Goal: Task Accomplishment & Management: Use online tool/utility

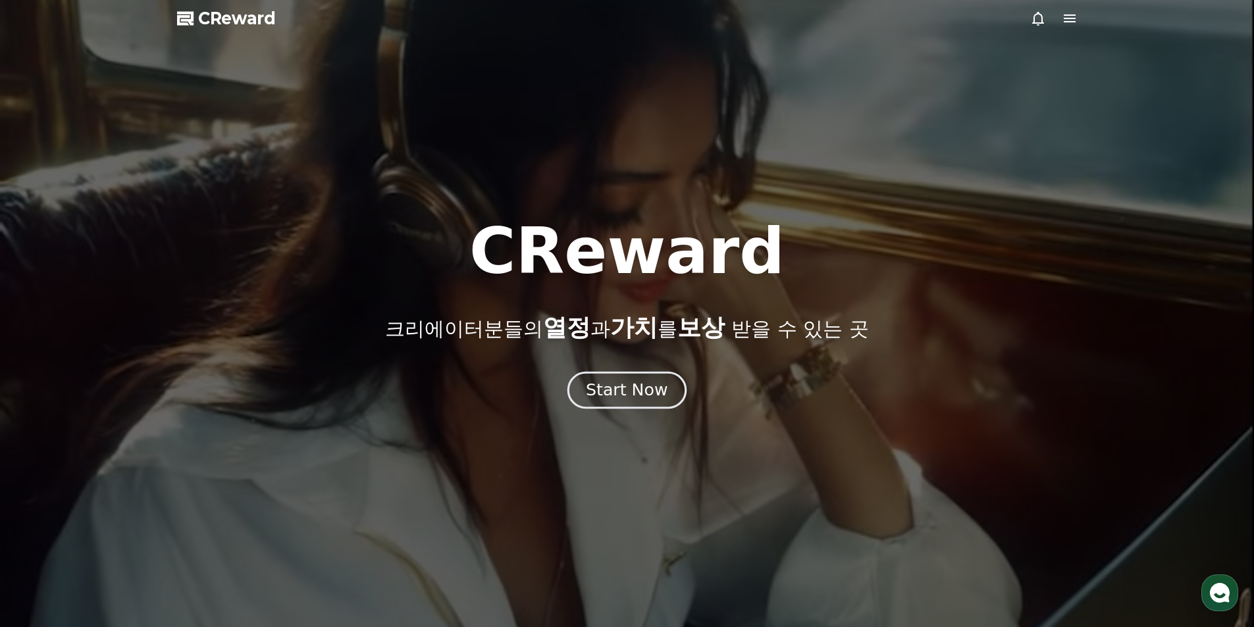
click at [612, 389] on div "Start Now" at bounding box center [627, 390] width 82 height 22
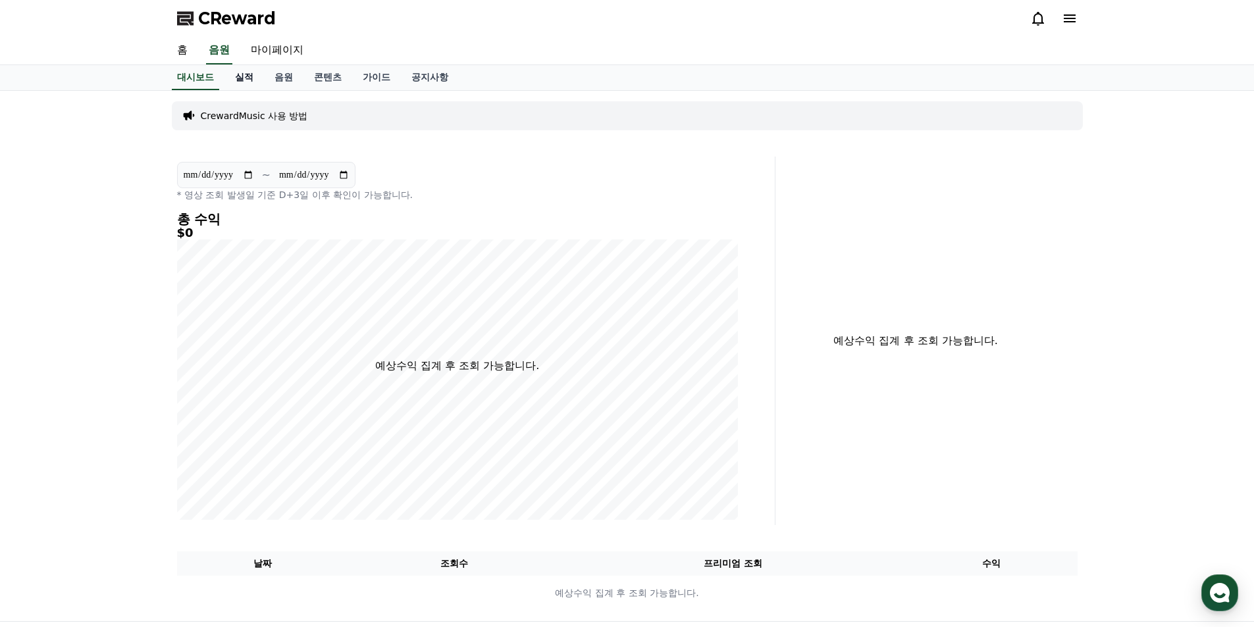
click at [240, 81] on link "실적" at bounding box center [243, 77] width 39 height 25
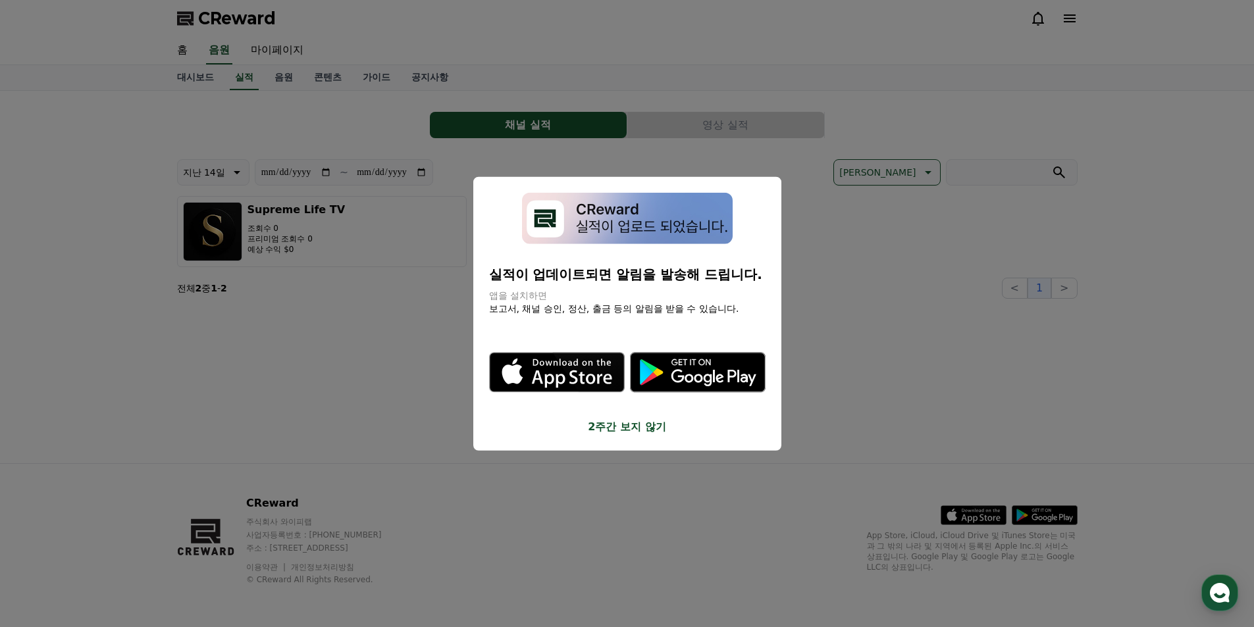
click at [629, 428] on button "2주간 보지 않기" at bounding box center [627, 427] width 276 height 16
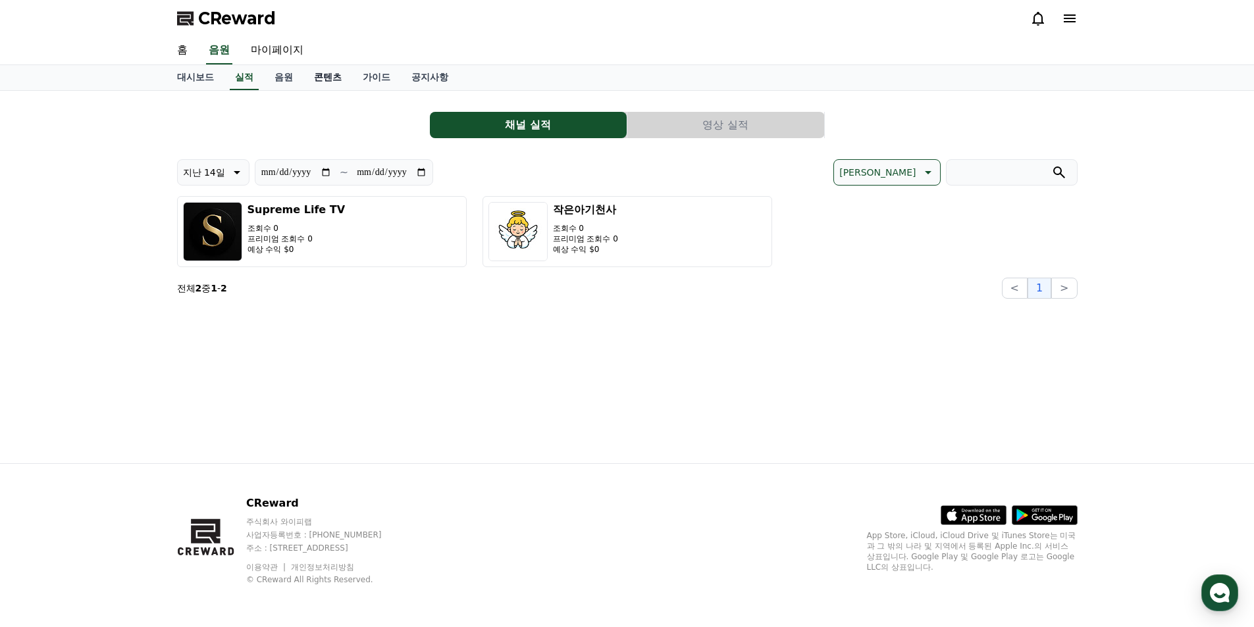
click at [319, 76] on link "콘텐츠" at bounding box center [327, 77] width 49 height 25
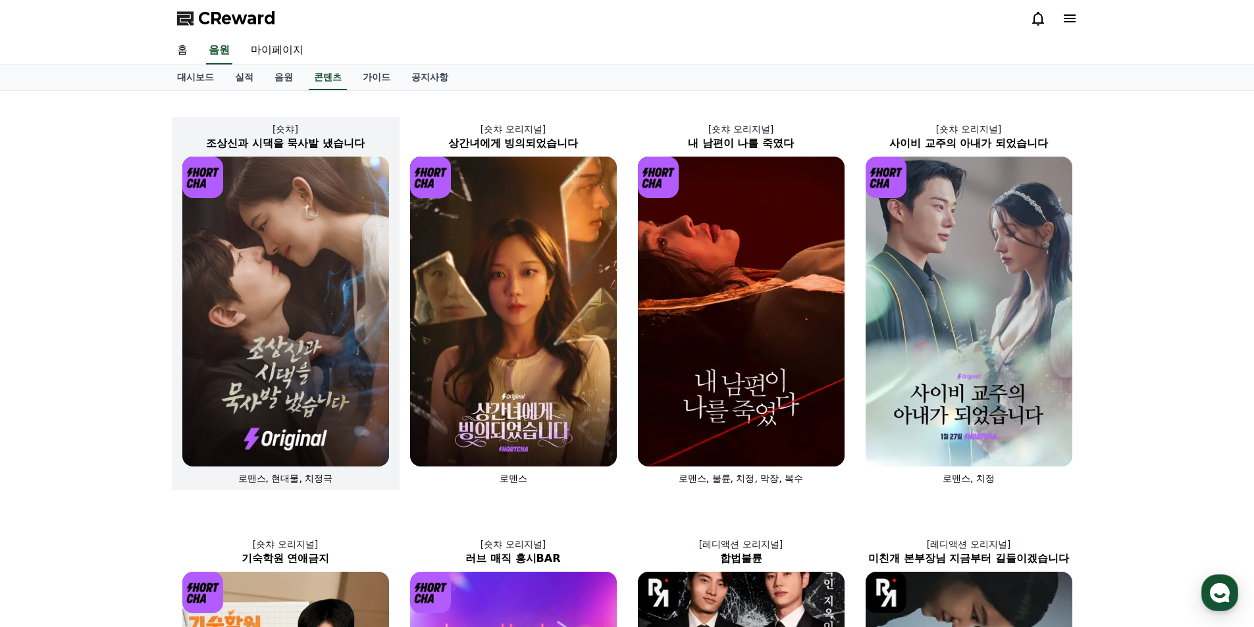
click at [295, 279] on img at bounding box center [285, 312] width 207 height 310
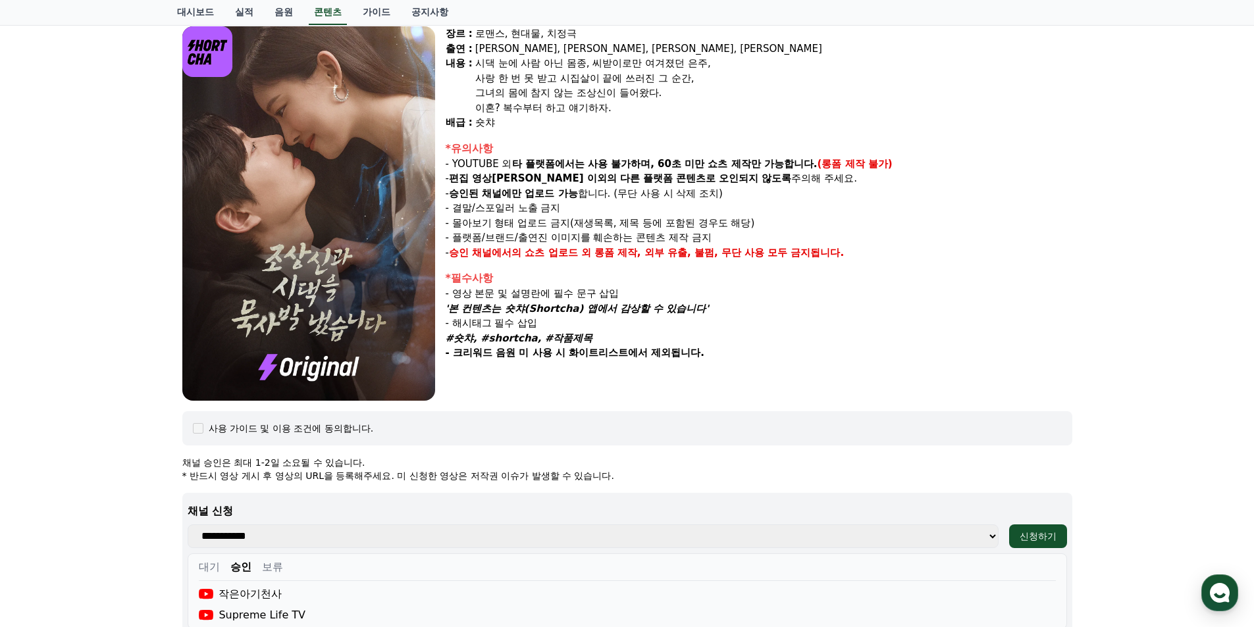
scroll to position [395, 0]
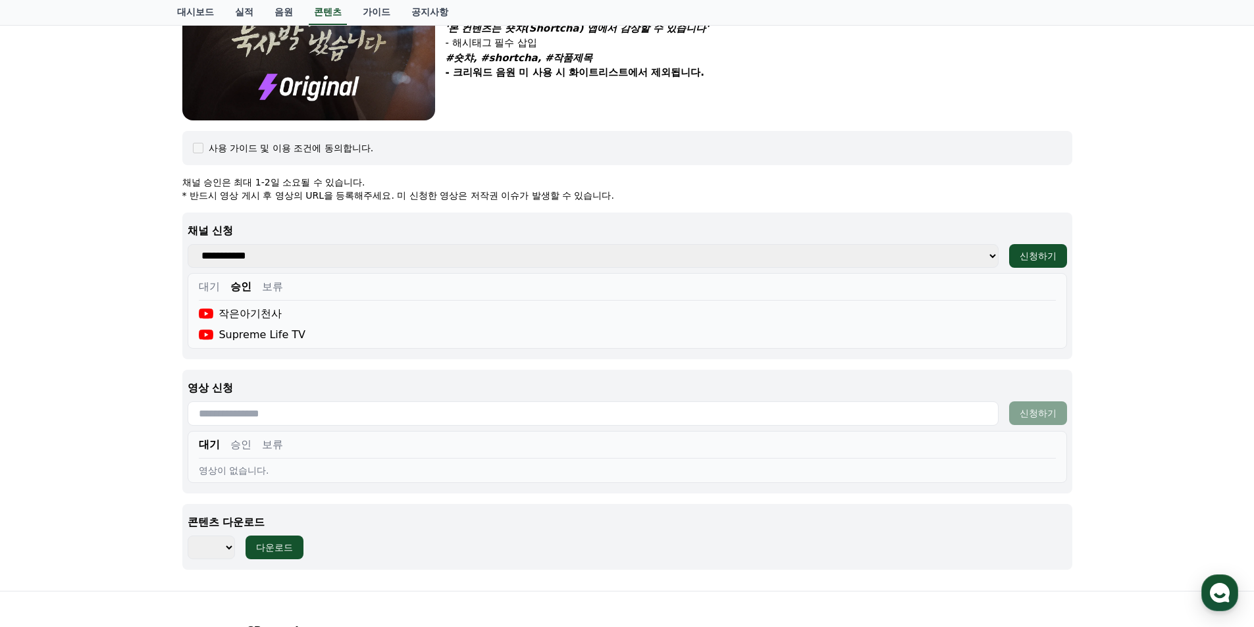
click at [239, 448] on button "승인" at bounding box center [240, 445] width 21 height 16
click at [210, 448] on button "대기" at bounding box center [209, 445] width 21 height 16
click at [272, 448] on button "보류" at bounding box center [272, 445] width 21 height 16
click at [240, 447] on button "승인" at bounding box center [240, 445] width 21 height 16
click at [90, 417] on div "조상[DEMOGRAPHIC_DATA]과 시댁을 묵사발 냈습니다 장르 : 로맨스, 현대물, 치정극 출연 : [PERSON_NAME], [PERS…" at bounding box center [627, 143] width 1254 height 895
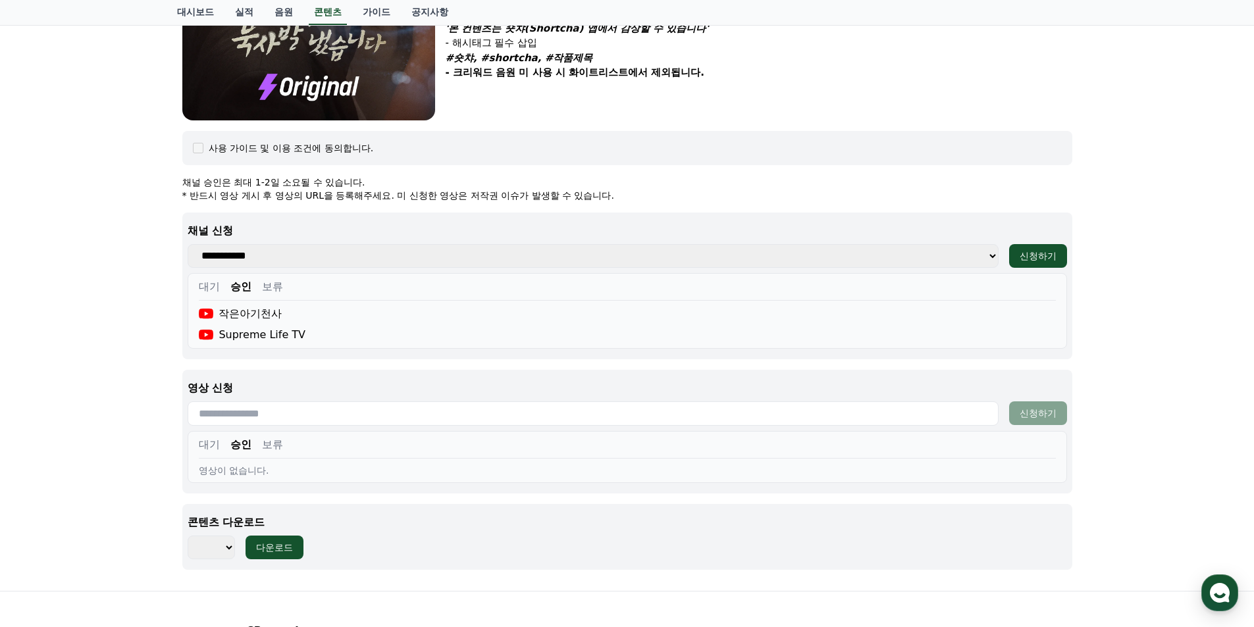
click at [205, 284] on button "대기" at bounding box center [209, 287] width 21 height 16
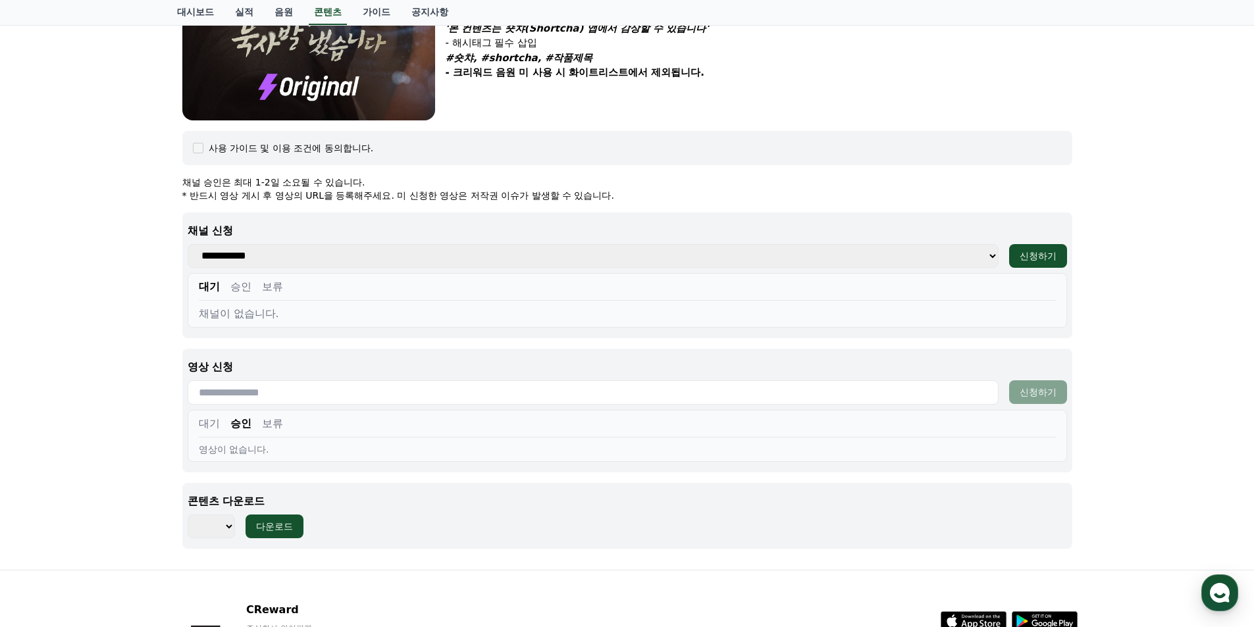
click at [242, 285] on button "승인" at bounding box center [240, 287] width 21 height 16
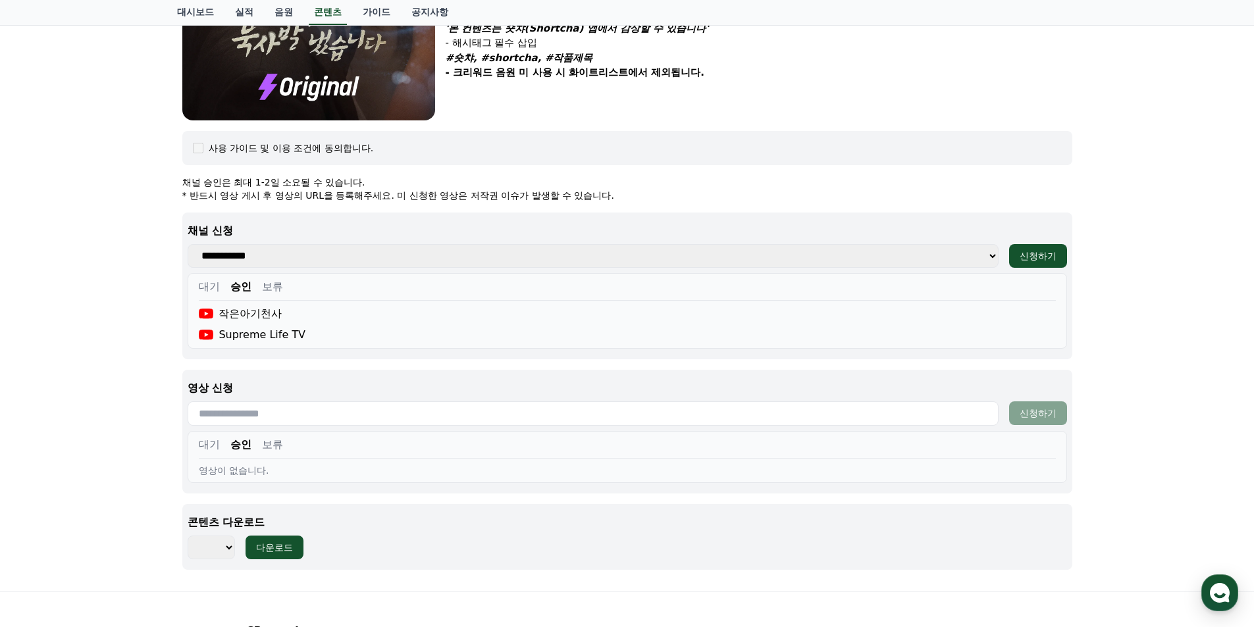
click at [151, 286] on div "조상[DEMOGRAPHIC_DATA]과 시댁을 묵사발 냈습니다 장르 : 로맨스, 현대물, 치정극 출연 : [PERSON_NAME], [PERS…" at bounding box center [627, 143] width 1254 height 895
drag, startPoint x: 151, startPoint y: 286, endPoint x: 149, endPoint y: 278, distance: 8.8
click at [149, 278] on div "조상[DEMOGRAPHIC_DATA]과 시댁을 묵사발 냈습니다 장르 : 로맨스, 현대물, 치정극 출연 : [PERSON_NAME], [PERS…" at bounding box center [627, 143] width 1254 height 895
click at [219, 552] on select "*** *** *** *** *** *** *** *** *** *** *** *** *** *** *** *** *** *** *** ***…" at bounding box center [211, 548] width 47 height 24
select select "**********"
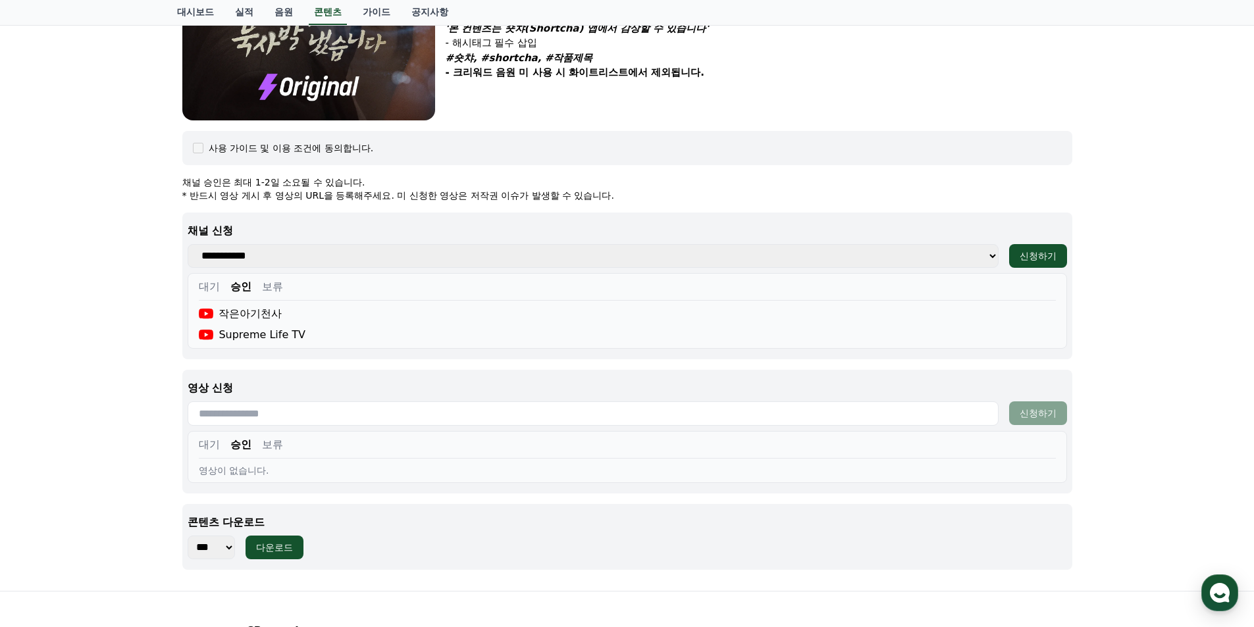
click at [188, 536] on select "*** *** *** *** *** *** *** *** *** *** *** *** *** *** *** *** *** *** *** ***…" at bounding box center [211, 548] width 47 height 24
click at [259, 546] on div "다운로드" at bounding box center [274, 547] width 37 height 13
drag, startPoint x: 113, startPoint y: 267, endPoint x: 78, endPoint y: 267, distance: 34.2
drag, startPoint x: 78, startPoint y: 267, endPoint x: 18, endPoint y: 268, distance: 60.6
click at [18, 268] on div "조상[DEMOGRAPHIC_DATA]과 시댁을 묵사발 냈습니다 장르 : 로맨스, 현대물, 치정극 출연 : [PERSON_NAME], [PERS…" at bounding box center [627, 143] width 1254 height 895
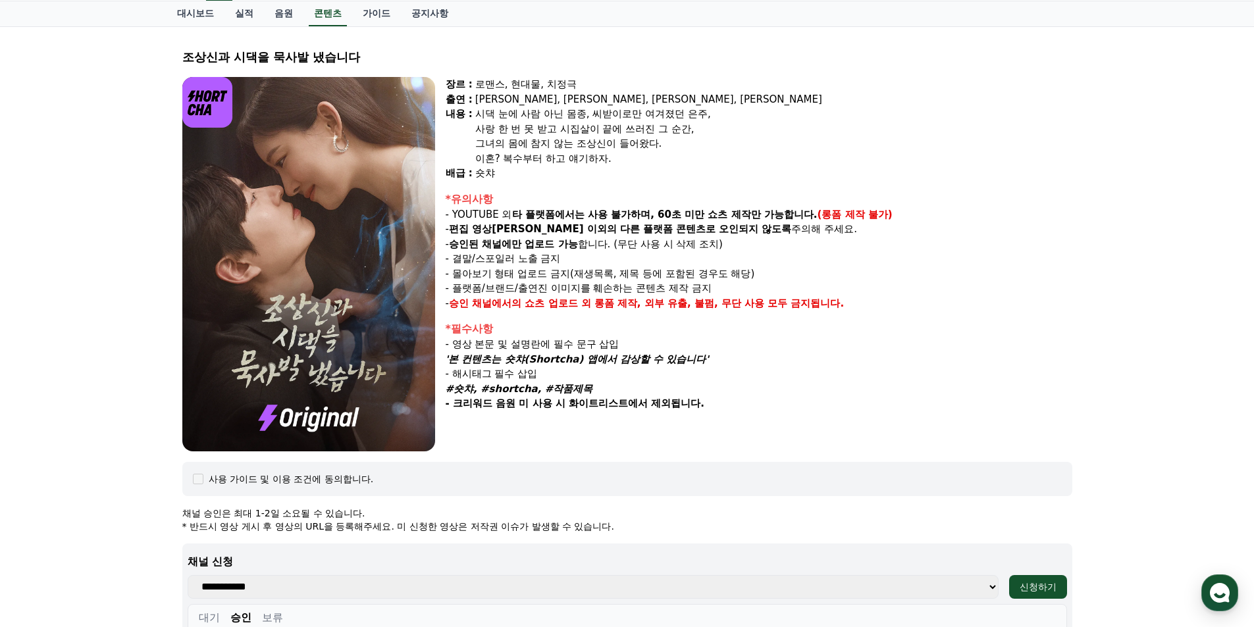
scroll to position [0, 0]
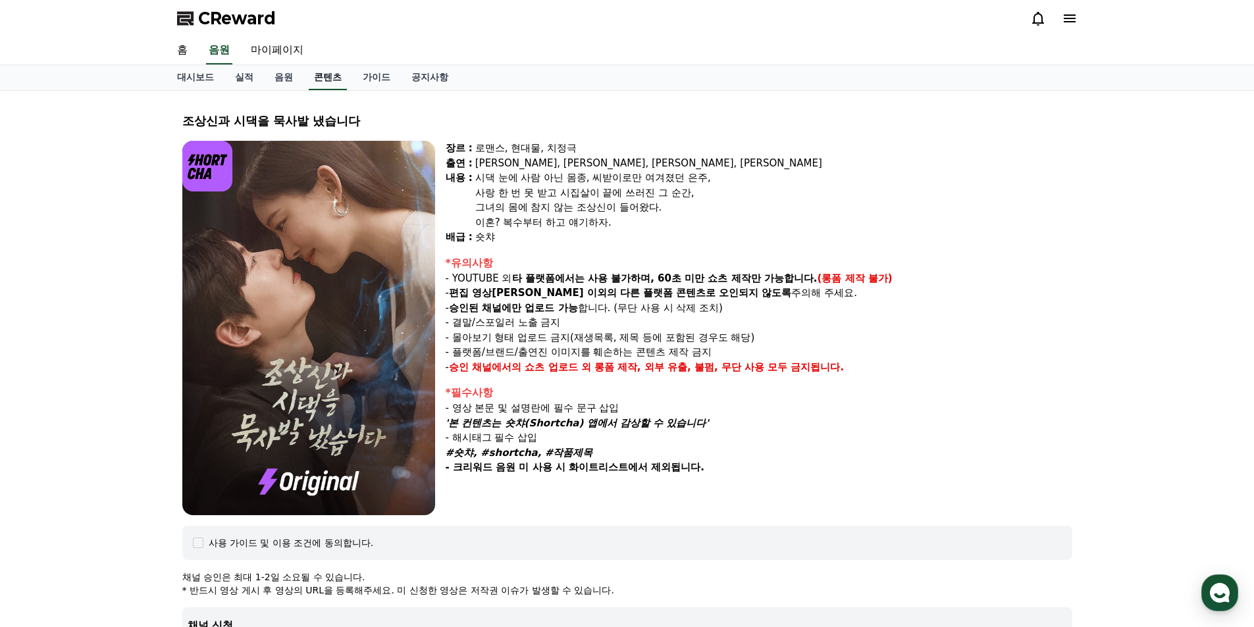
click at [325, 76] on link "콘텐츠" at bounding box center [328, 77] width 38 height 25
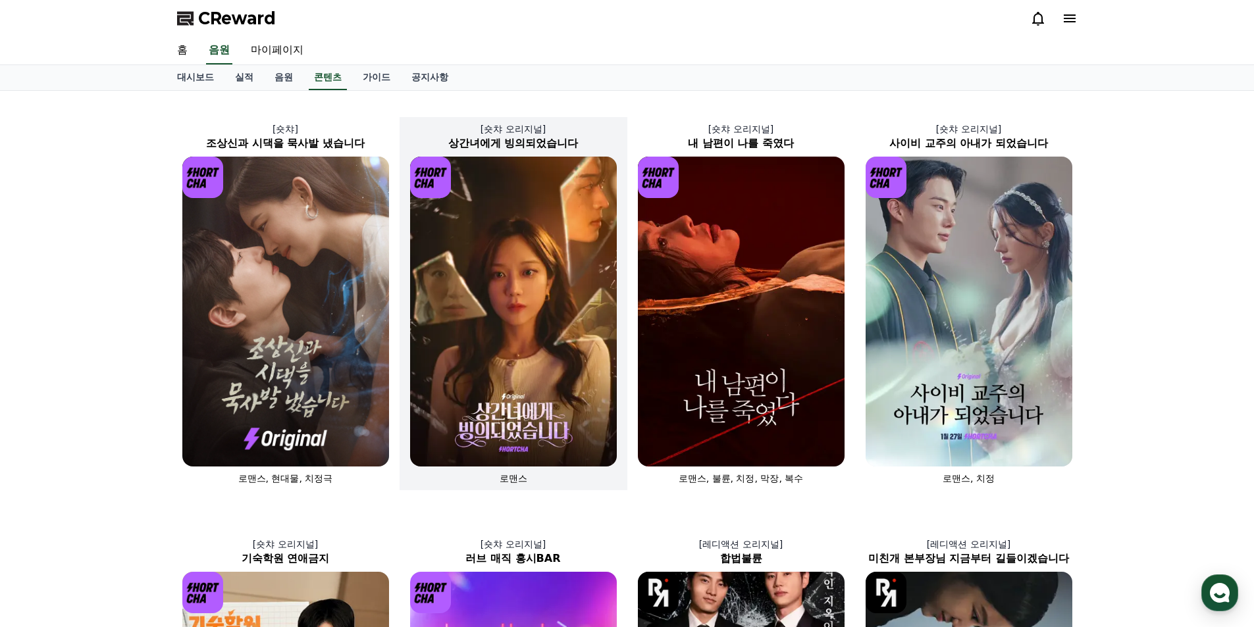
click at [523, 288] on img at bounding box center [513, 312] width 207 height 310
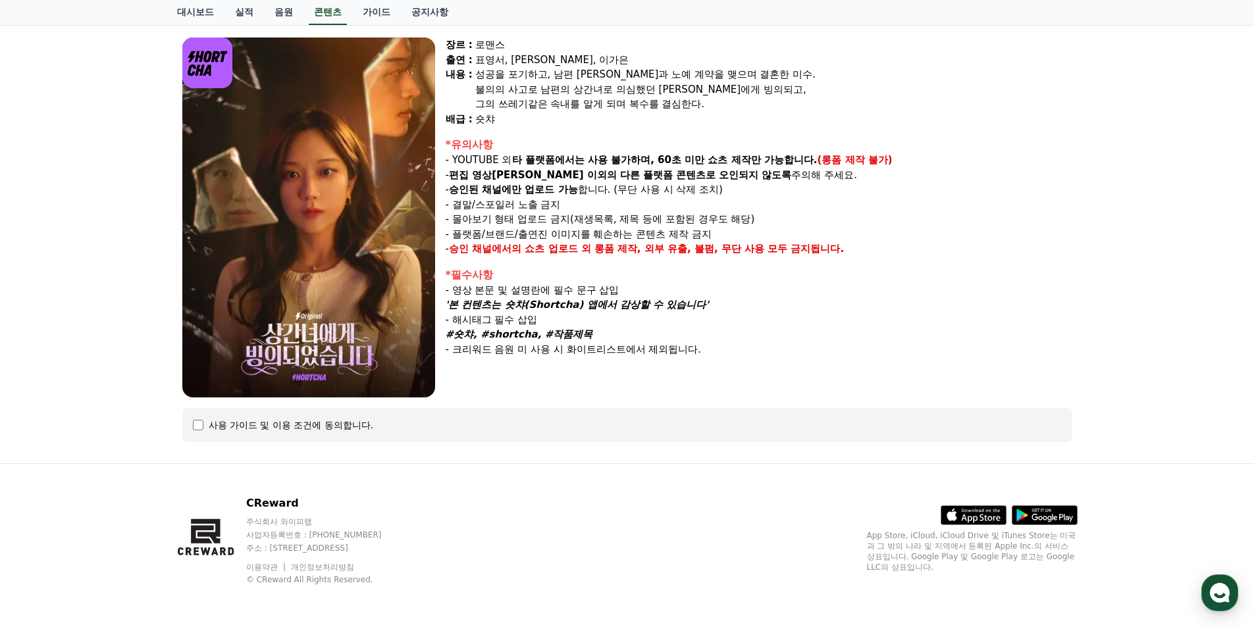
select select
